Goal: Transaction & Acquisition: Purchase product/service

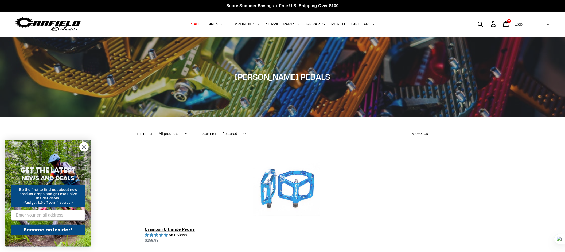
click at [280, 187] on link "Crampon Ultimate Pedals" at bounding box center [286, 200] width 283 height 88
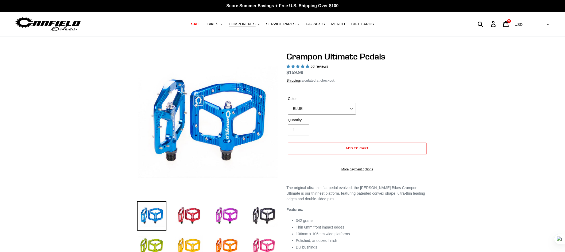
select select "highest-rating"
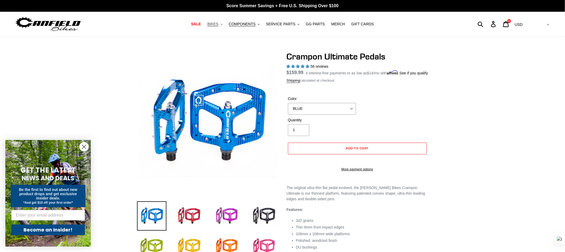
click at [217, 22] on span "BIKES" at bounding box center [212, 24] width 11 height 5
